Goal: Task Accomplishment & Management: Complete application form

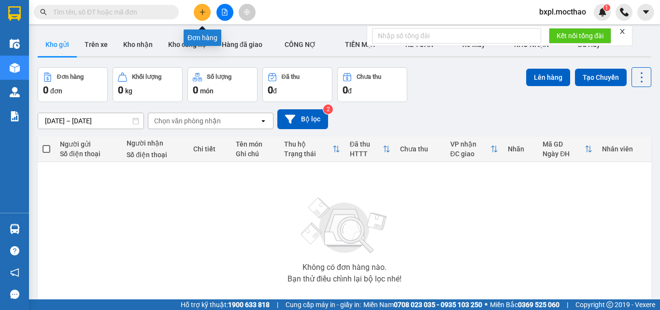
click at [200, 16] on button at bounding box center [202, 12] width 17 height 17
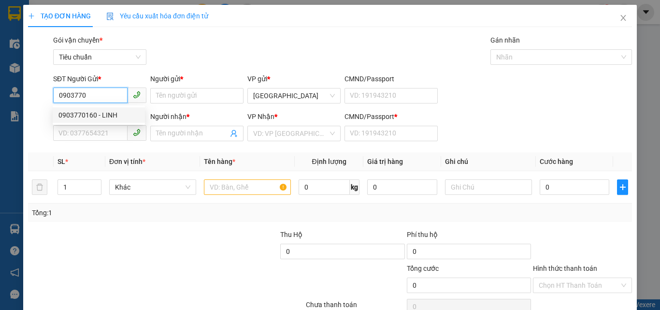
click at [93, 111] on div "0903770160 - LINH" at bounding box center [98, 115] width 81 height 11
type input "0903770160"
type input "LINH"
type input "0931762548"
type input "HẠNH QUẢ"
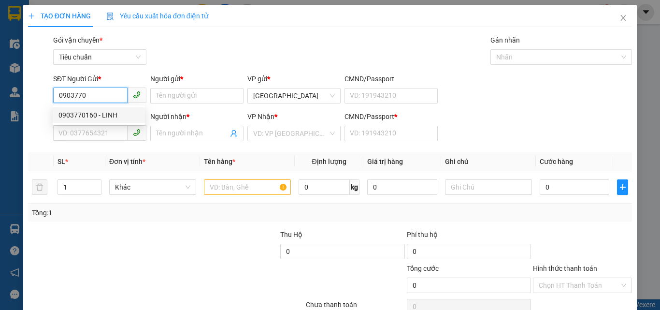
type input "0931762548"
type input "30.000"
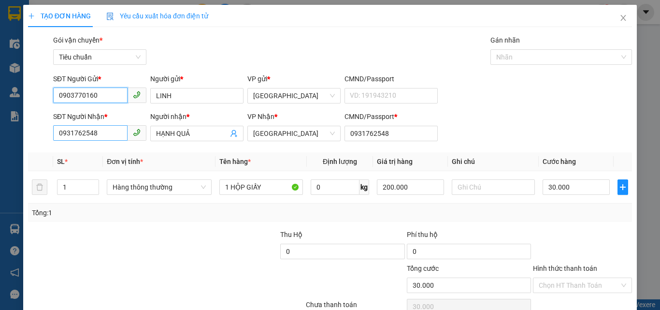
type input "0903770160"
click at [106, 135] on input "0931762548" at bounding box center [90, 132] width 74 height 15
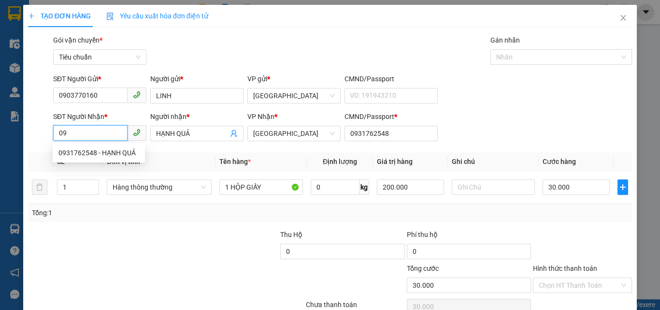
type input "0"
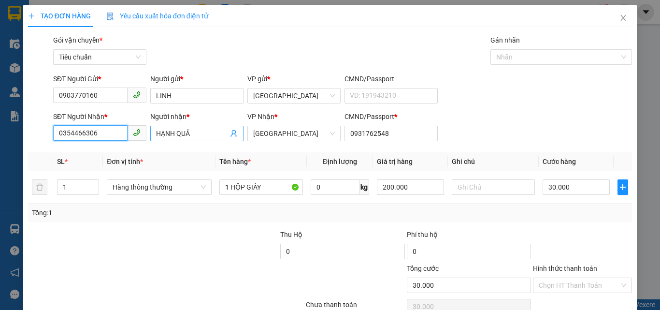
type input "0354466306"
click at [200, 136] on input "HẠNH QUẢ" at bounding box center [192, 133] width 72 height 11
type input "H"
type input "[PERSON_NAME]"
drag, startPoint x: 53, startPoint y: 131, endPoint x: 104, endPoint y: 139, distance: 51.4
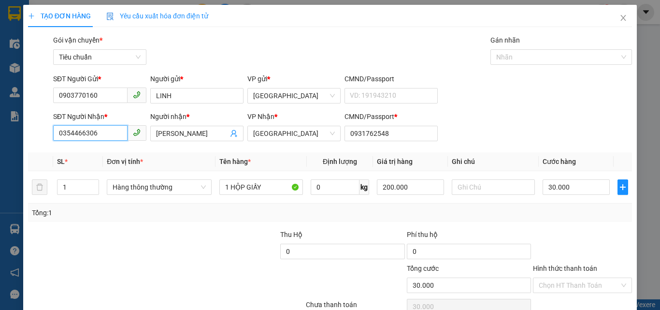
click at [104, 139] on input "0354466306" at bounding box center [90, 132] width 74 height 15
click at [399, 133] on input "0931762548" at bounding box center [390, 133] width 93 height 15
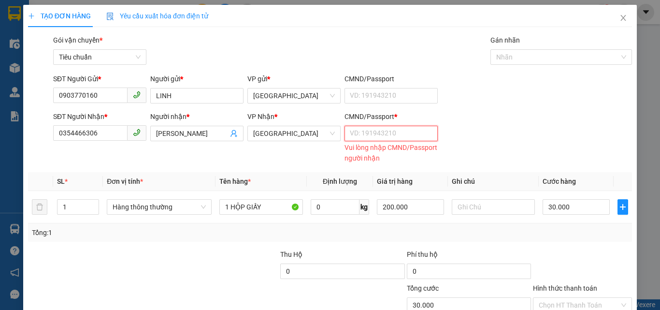
paste input "0354466306"
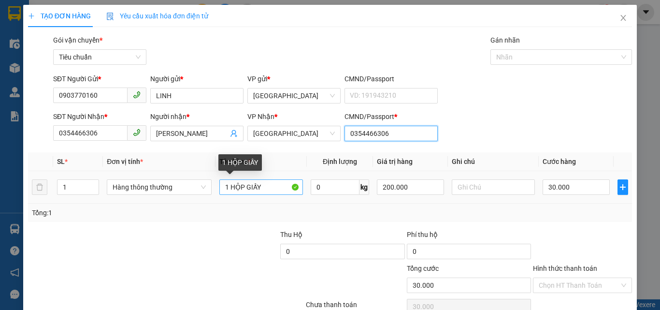
type input "0354466306"
click at [281, 188] on input "1 HỘP GIẤY" at bounding box center [261, 186] width 84 height 15
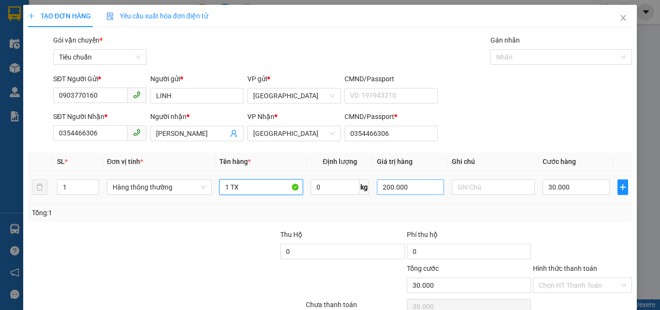
type input "1 TX"
click at [416, 182] on input "200.000" at bounding box center [410, 186] width 67 height 15
click at [586, 188] on input "30.000" at bounding box center [575, 186] width 67 height 15
type input "300.000"
type input "0"
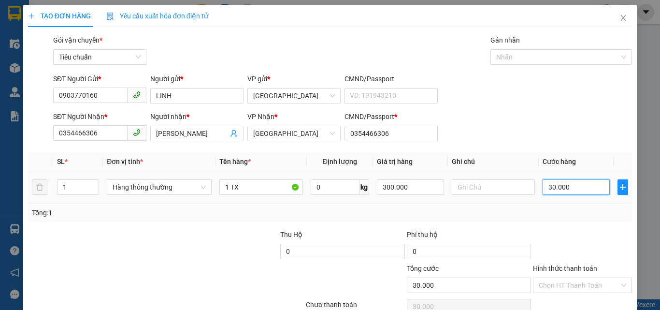
type input "0"
type input "4"
type input "04"
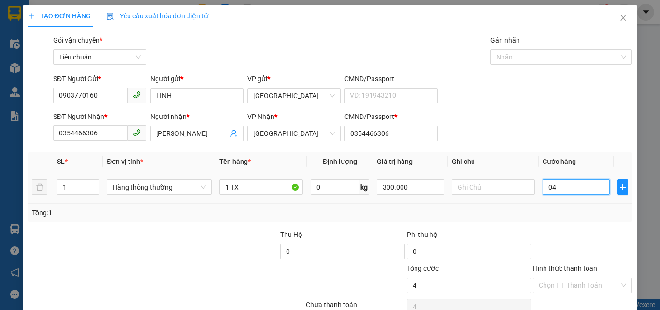
type input "40"
type input "040"
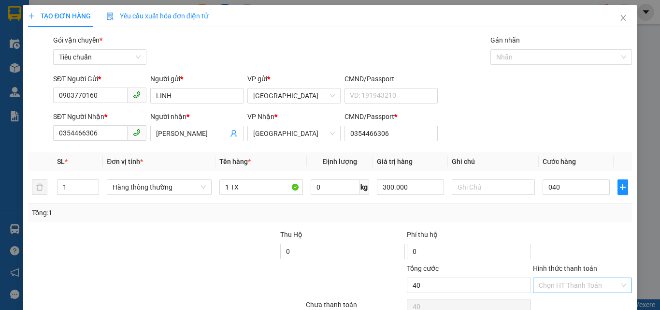
type input "40.000"
click at [570, 290] on input "Hình thức thanh toán" at bounding box center [579, 285] width 81 height 14
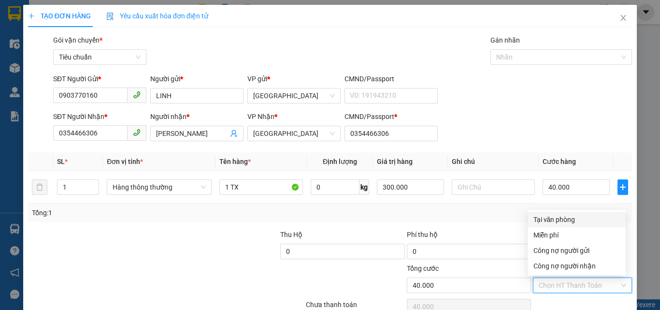
click at [575, 221] on div "Tại văn phòng" at bounding box center [576, 219] width 86 height 11
type input "0"
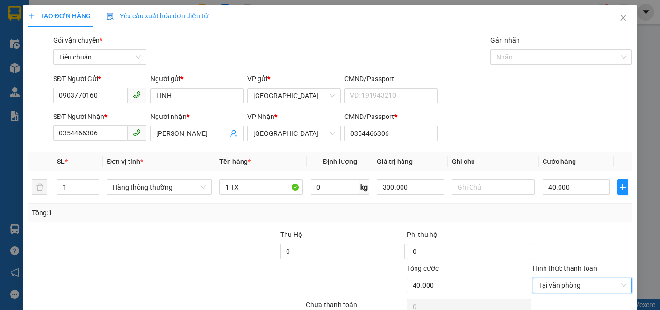
scroll to position [48, 0]
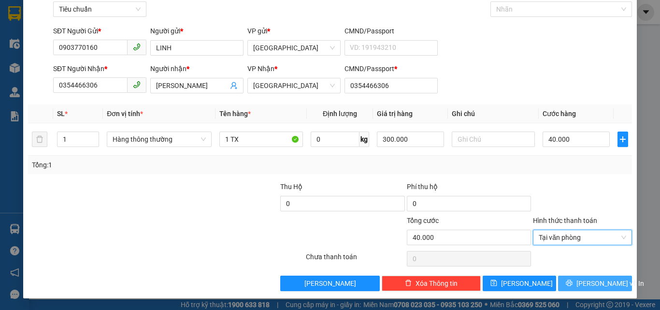
click at [581, 281] on span "[PERSON_NAME] và In" at bounding box center [610, 283] width 68 height 11
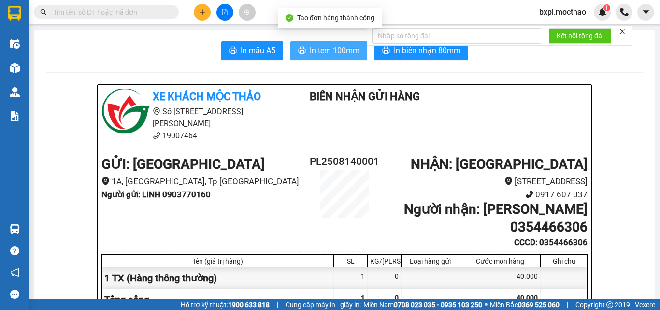
click at [331, 53] on span "In tem 100mm" at bounding box center [335, 50] width 50 height 12
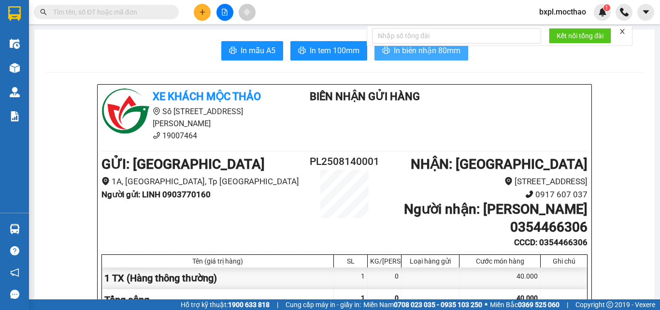
click at [427, 48] on span "In biên nhận 80mm" at bounding box center [427, 50] width 67 height 12
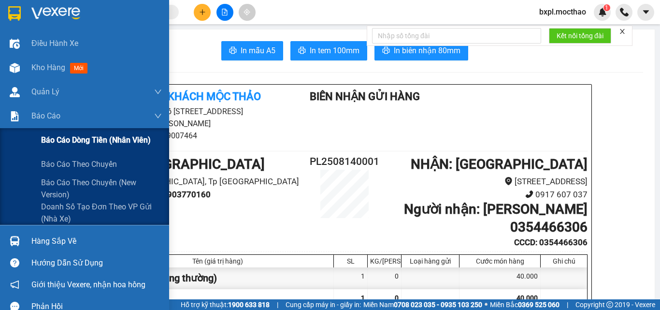
click at [92, 142] on span "Báo cáo dòng tiền (nhân viên)" at bounding box center [96, 140] width 110 height 12
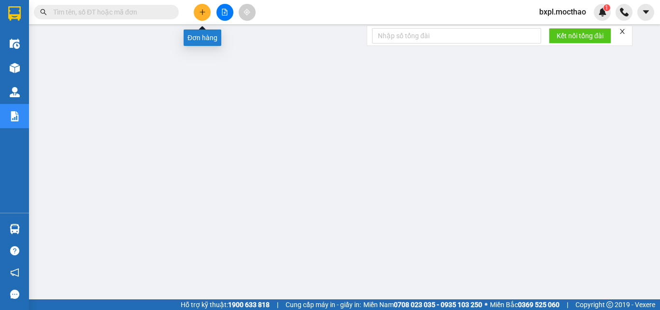
click at [197, 14] on button at bounding box center [202, 12] width 17 height 17
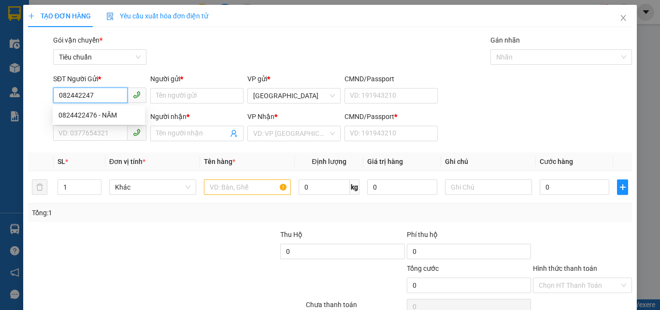
type input "0824422476"
click at [76, 111] on div "0824422476 - NĂM" at bounding box center [98, 115] width 81 height 11
type input "NĂM"
type input "0964965036"
type input "MINH"
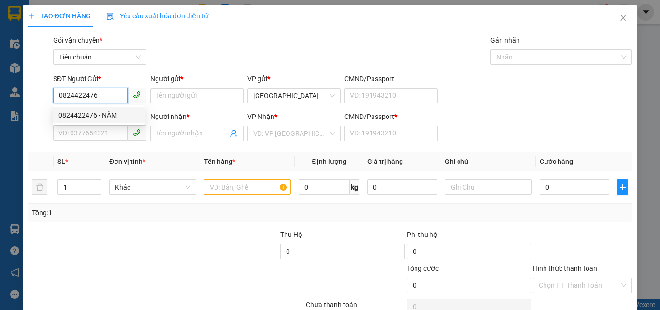
type input "0964965036"
type input "40.000"
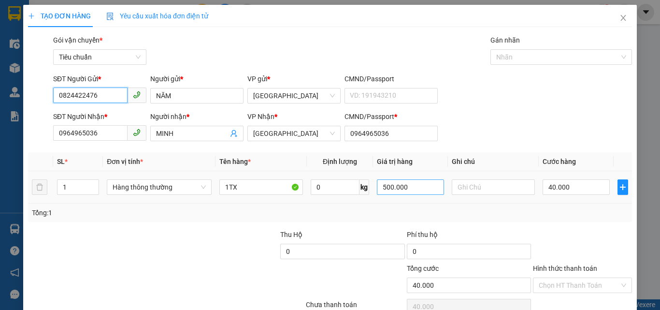
type input "0824422476"
click at [424, 188] on input "500.000" at bounding box center [410, 186] width 67 height 15
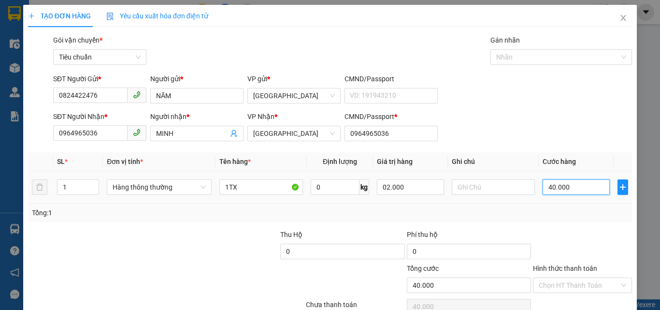
type input "2.000.000"
click at [585, 188] on input "40.000" at bounding box center [575, 186] width 67 height 15
type input "0"
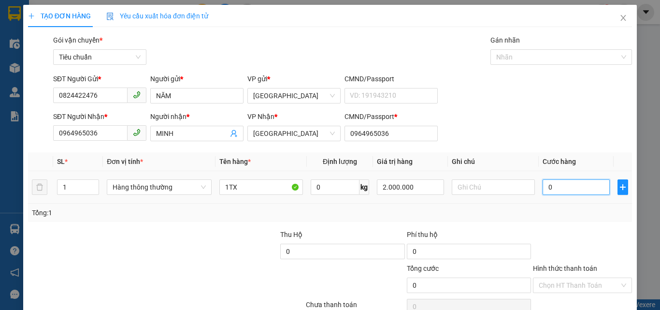
type input "6"
type input "06"
type input "60"
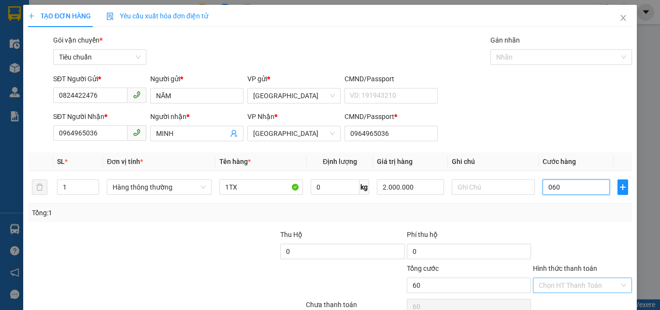
type input "060"
type input "60.000"
click at [560, 289] on input "Hình thức thanh toán" at bounding box center [579, 285] width 81 height 14
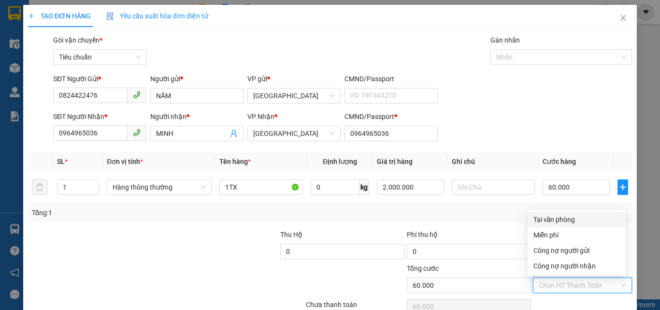
click at [561, 218] on div "Tại văn phòng" at bounding box center [576, 219] width 86 height 11
type input "0"
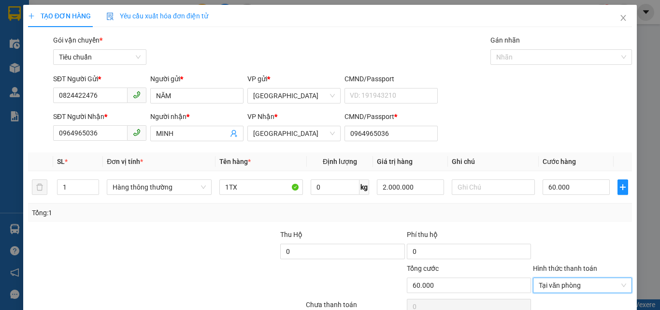
scroll to position [48, 0]
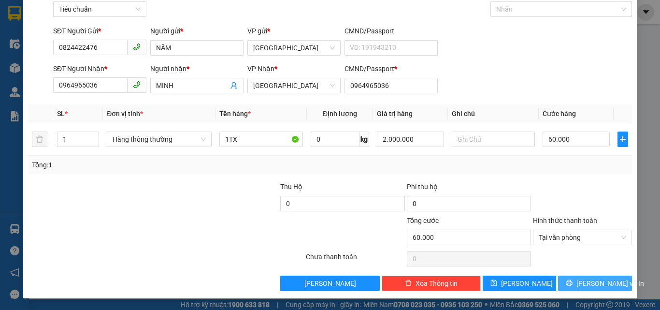
click at [584, 283] on span "[PERSON_NAME] và In" at bounding box center [610, 283] width 68 height 11
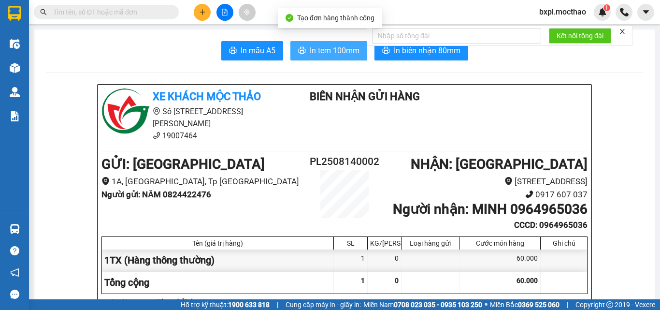
click at [322, 52] on span "In tem 100mm" at bounding box center [335, 50] width 50 height 12
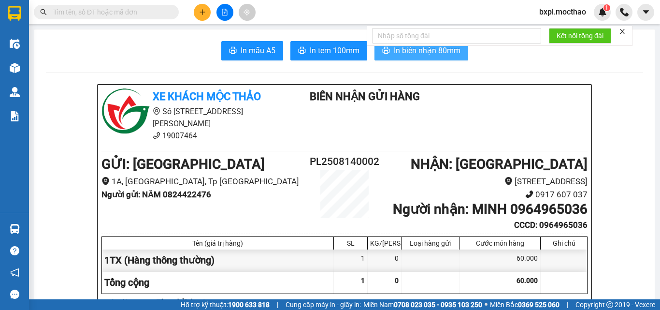
click at [420, 51] on span "In biên nhận 80mm" at bounding box center [427, 50] width 67 height 12
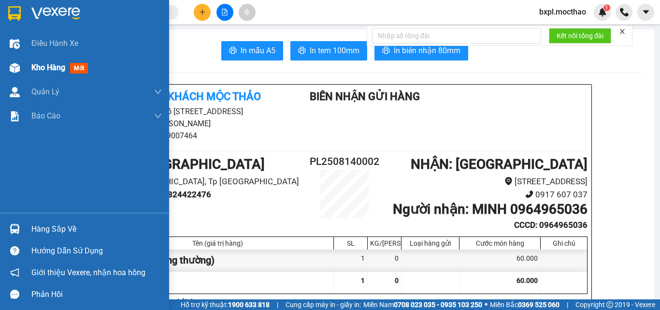
click at [17, 71] on img at bounding box center [15, 68] width 10 height 10
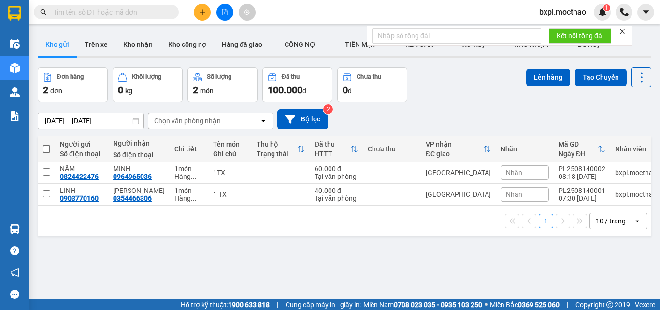
click at [46, 147] on span at bounding box center [47, 149] width 8 height 8
click at [46, 144] on input "checkbox" at bounding box center [46, 144] width 0 height 0
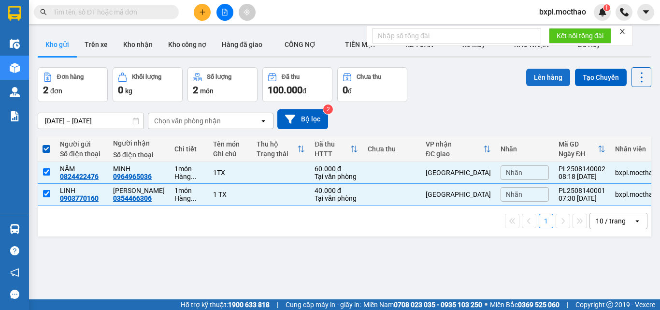
click at [540, 78] on button "Lên hàng" at bounding box center [548, 77] width 44 height 17
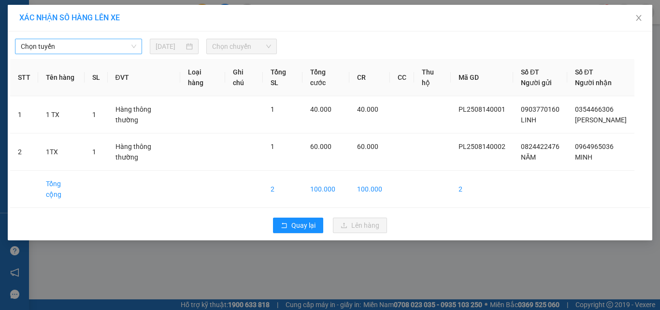
click at [89, 49] on span "Chọn tuyến" at bounding box center [78, 46] width 115 height 14
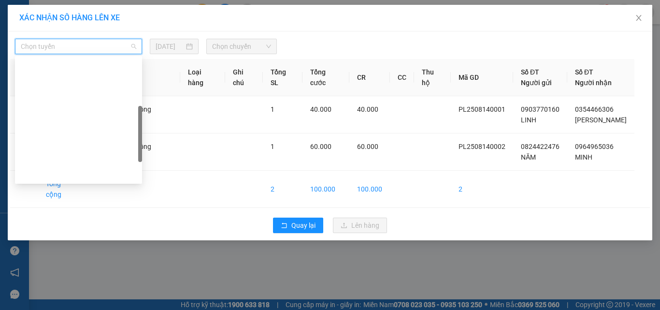
click at [38, 292] on div "Quy Nhơn - [GEOGRAPHIC_DATA]" at bounding box center [78, 297] width 115 height 11
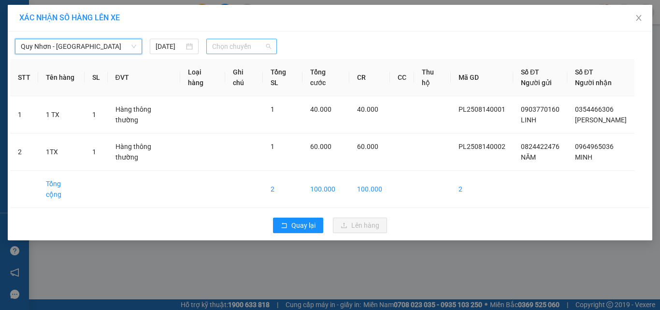
click at [241, 45] on span "Chọn chuyến" at bounding box center [241, 46] width 59 height 14
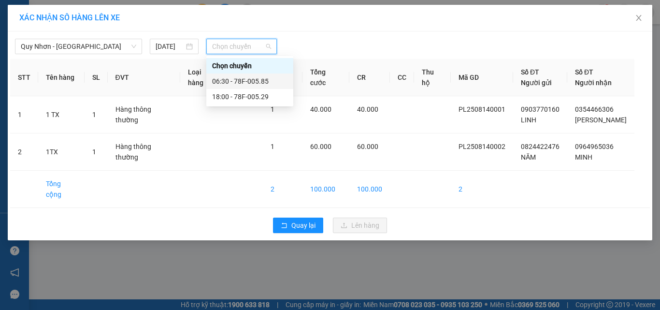
click at [241, 79] on div "06:30 - 78F-005.85" at bounding box center [249, 81] width 75 height 11
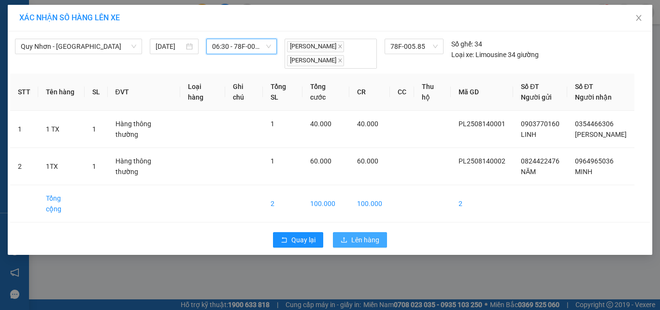
click at [357, 234] on span "Lên hàng" at bounding box center [365, 239] width 28 height 11
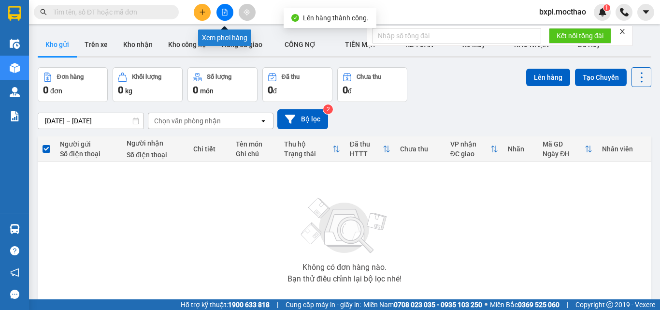
click at [224, 12] on icon "file-add" at bounding box center [224, 12] width 7 height 7
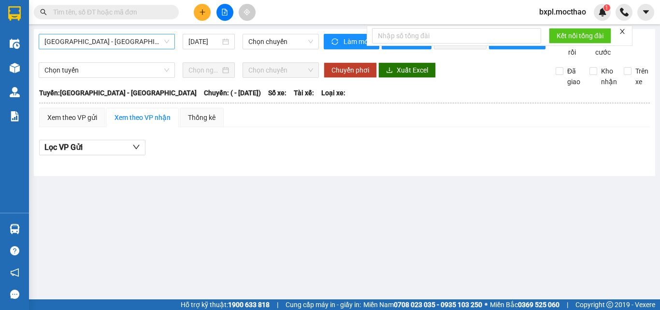
click at [114, 43] on span "[GEOGRAPHIC_DATA] - [GEOGRAPHIC_DATA]" at bounding box center [106, 41] width 125 height 14
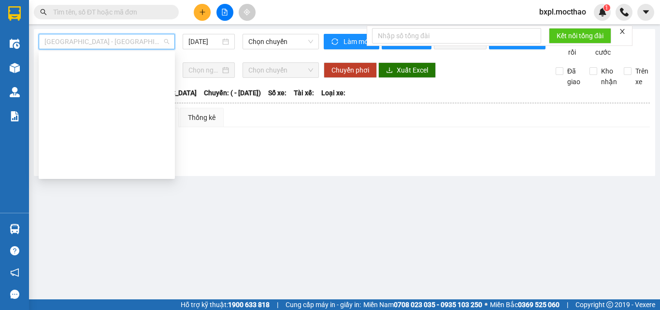
click at [69, 287] on div "Quy Nhơn - [GEOGRAPHIC_DATA]" at bounding box center [106, 292] width 125 height 11
type input "[DATE]"
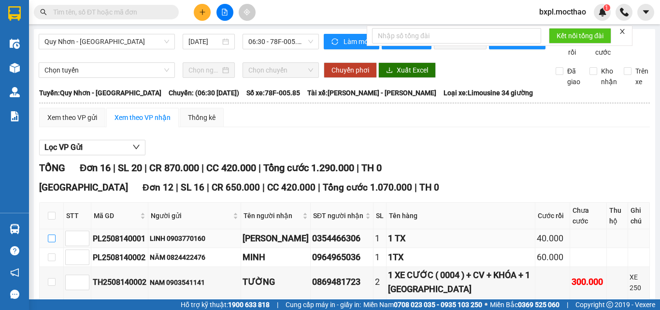
click at [50, 234] on input "checkbox" at bounding box center [52, 238] width 8 height 8
checkbox input "true"
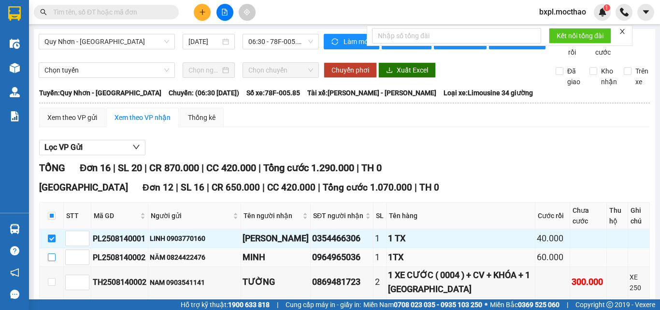
click at [51, 253] on input "checkbox" at bounding box center [52, 257] width 8 height 8
checkbox input "true"
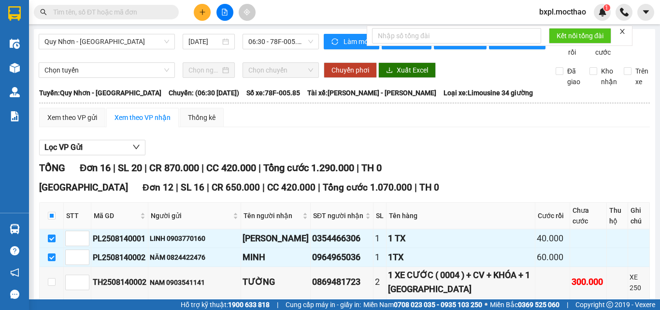
click at [626, 30] on icon "close" at bounding box center [622, 31] width 7 height 7
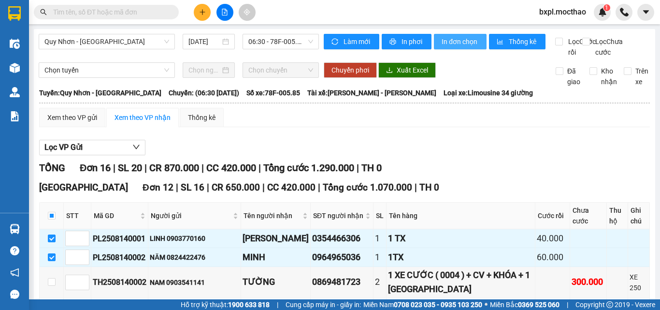
click at [456, 43] on span "In đơn chọn" at bounding box center [460, 41] width 37 height 11
click at [461, 42] on span "In đơn chọn" at bounding box center [460, 41] width 37 height 11
